Goal: Transaction & Acquisition: Download file/media

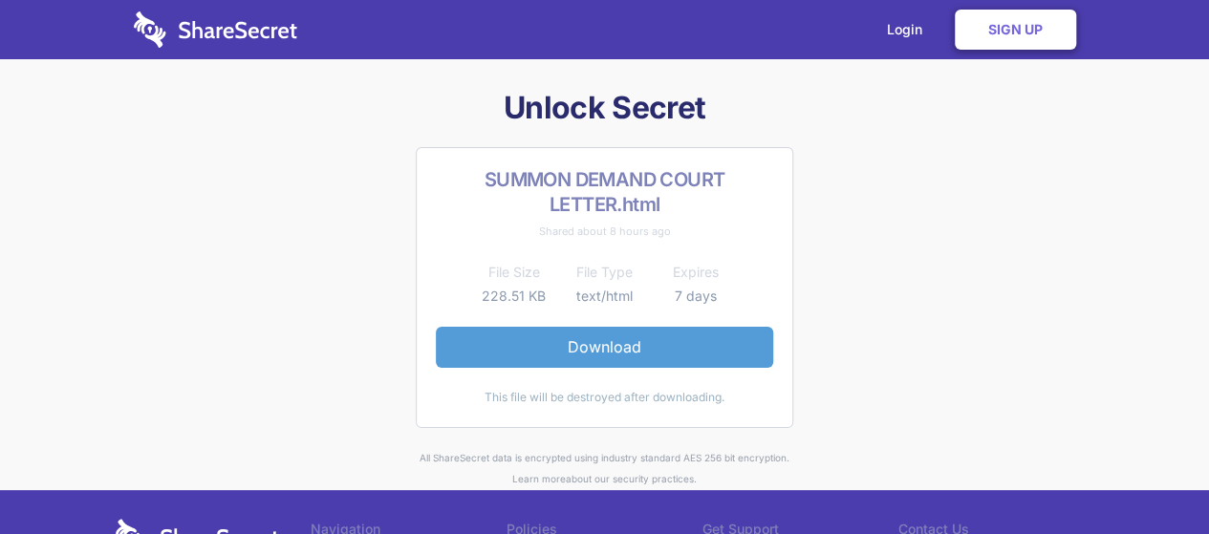
click at [591, 340] on link "Download" at bounding box center [604, 347] width 337 height 40
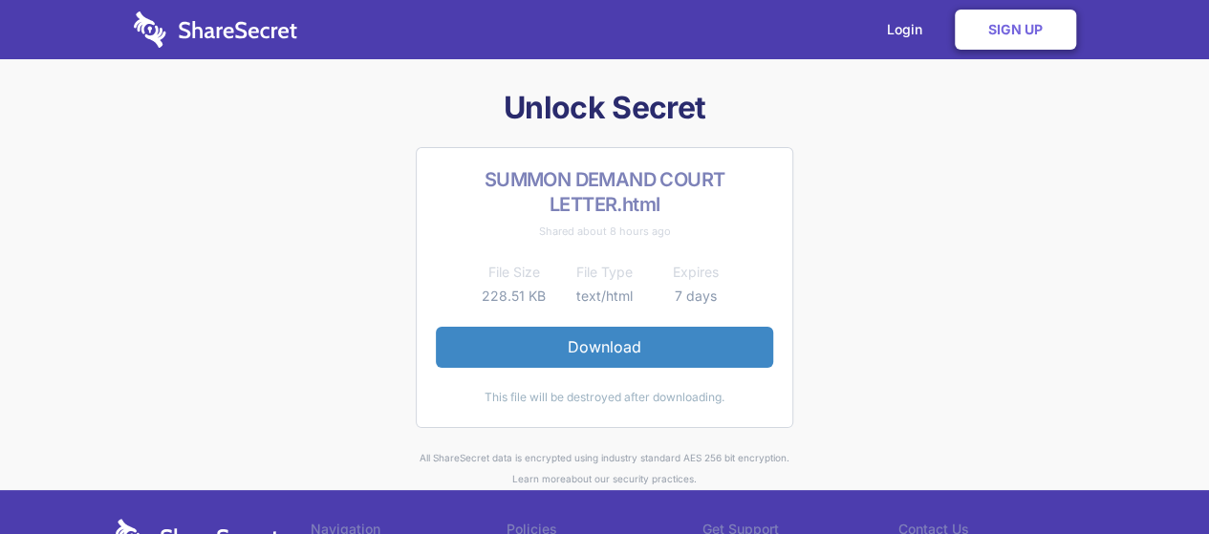
click at [518, 277] on th "File Size" at bounding box center [513, 272] width 91 height 23
